Goal: Task Accomplishment & Management: Use online tool/utility

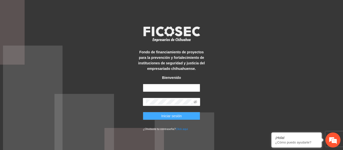
type input "**********"
click at [170, 118] on span "Iniciar sesión" at bounding box center [171, 117] width 21 height 6
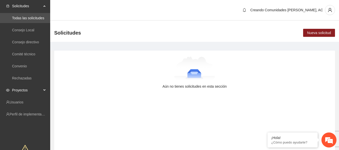
click at [35, 89] on span "Proyectos" at bounding box center [27, 90] width 30 height 10
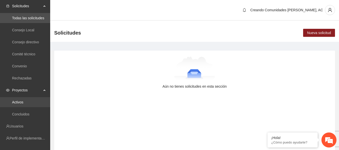
click at [20, 100] on link "Activos" at bounding box center [17, 102] width 11 height 4
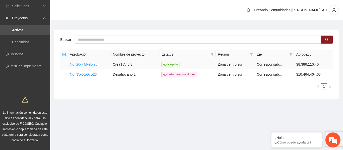
click at [86, 65] on link "No. 26-74/Feb-25" at bounding box center [84, 65] width 28 height 4
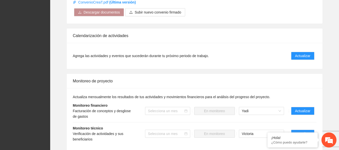
scroll to position [419, 0]
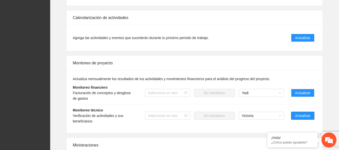
click at [305, 113] on span "Actualizar" at bounding box center [302, 116] width 15 height 6
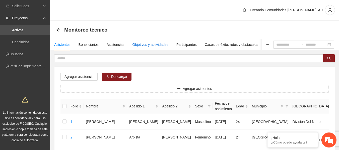
click at [136, 47] on div "Objetivos y actividades" at bounding box center [151, 45] width 36 height 6
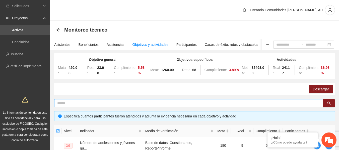
click at [83, 100] on span at bounding box center [189, 103] width 270 height 8
type input "**********"
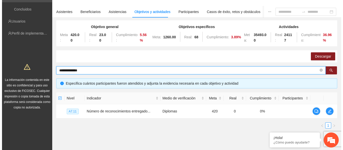
scroll to position [37, 0]
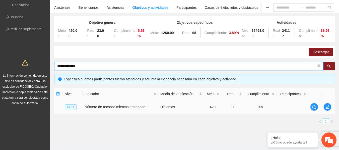
click at [72, 108] on span "A7.11" at bounding box center [71, 108] width 12 height 6
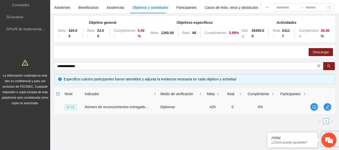
click at [326, 112] on td at bounding box center [329, 107] width 14 height 14
click at [327, 110] on button "button" at bounding box center [328, 107] width 8 height 8
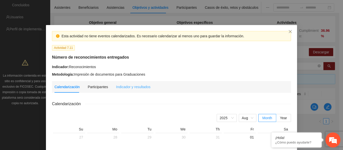
click at [129, 91] on div "Indicador y resultados" at bounding box center [133, 87] width 34 height 12
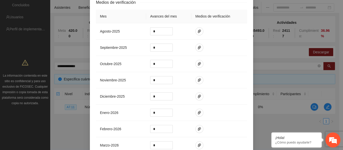
scroll to position [128, 0]
